Goal: Navigation & Orientation: Find specific page/section

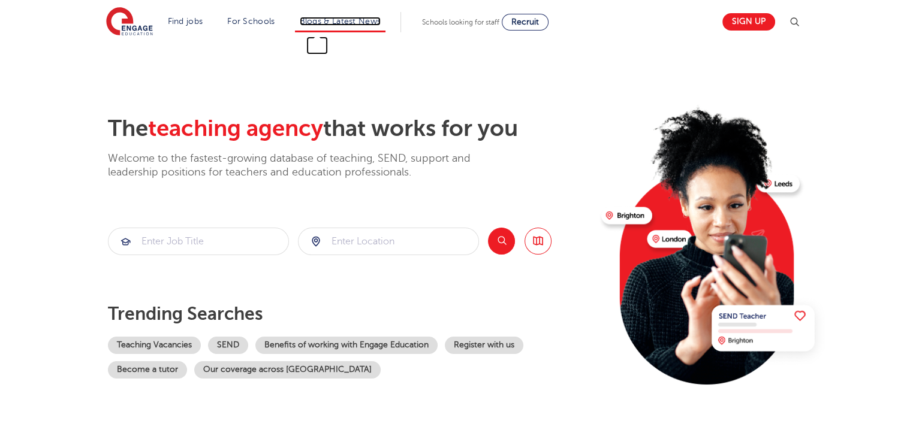
click at [333, 18] on link "Blogs & Latest News" at bounding box center [341, 21] width 82 height 9
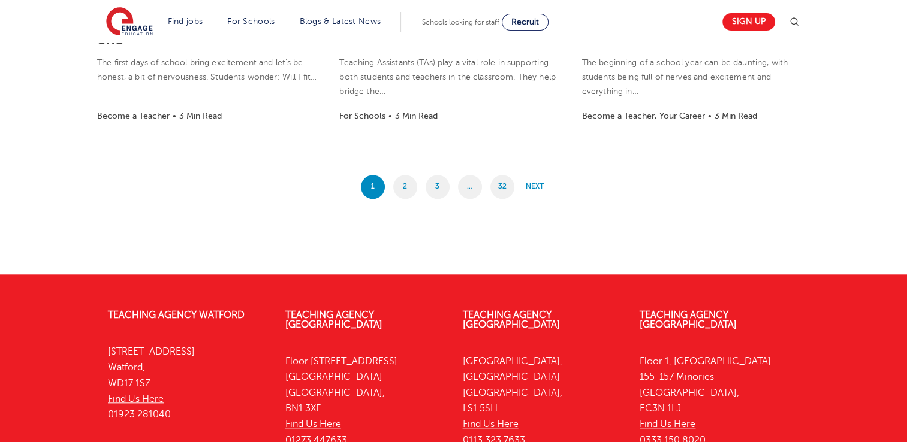
scroll to position [1247, 0]
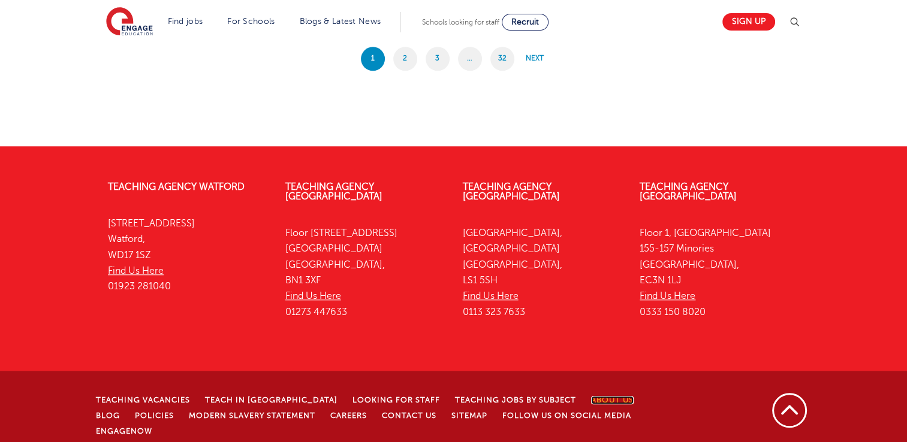
click at [591, 396] on link "About Us" at bounding box center [612, 400] width 43 height 8
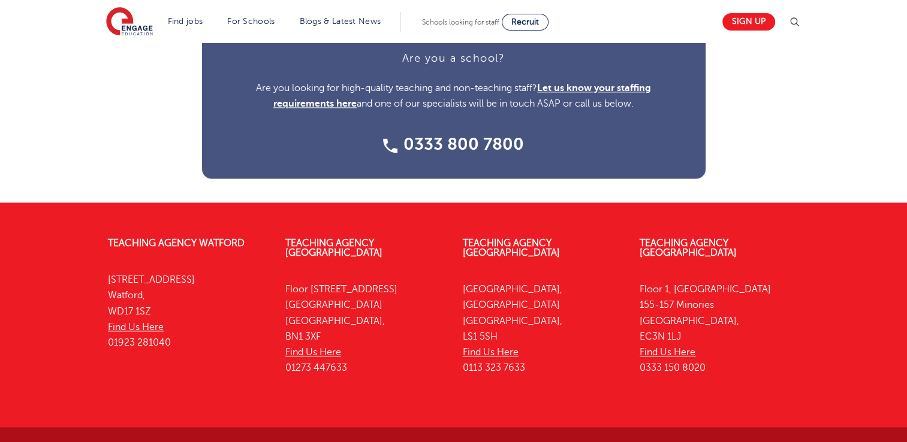
scroll to position [1622, 0]
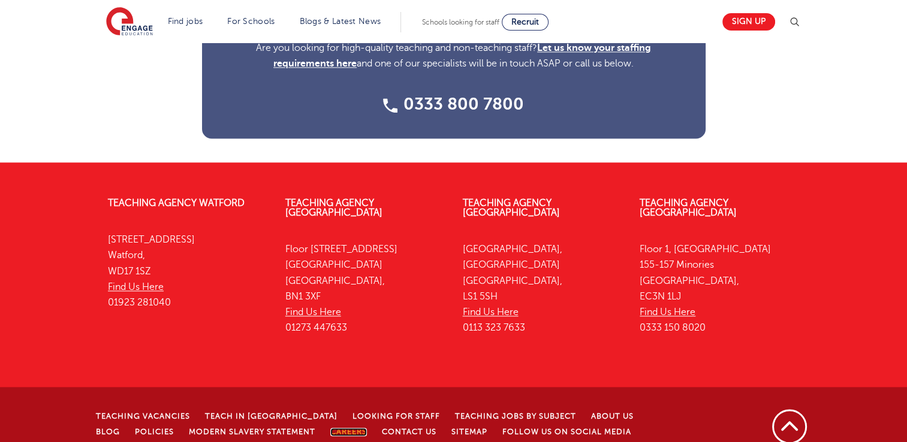
click at [330, 428] on link "Careers" at bounding box center [348, 432] width 37 height 8
